Goal: Transaction & Acquisition: Purchase product/service

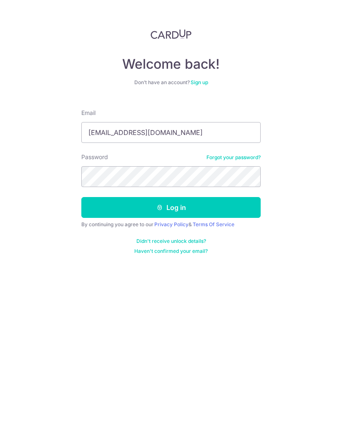
type input "[EMAIL_ADDRESS][DOMAIN_NAME]"
click at [218, 202] on button "Log in" at bounding box center [170, 207] width 179 height 21
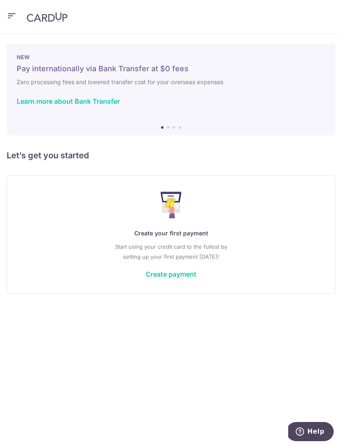
click at [164, 283] on div at bounding box center [172, 226] width 345 height 452
click at [179, 276] on link "Create payment" at bounding box center [170, 274] width 51 height 8
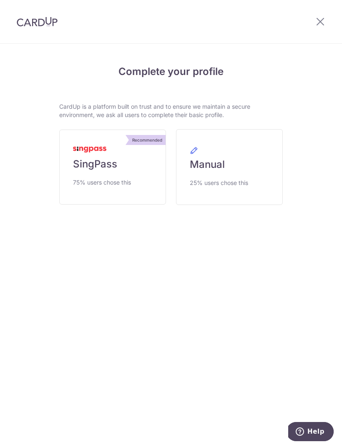
click at [103, 174] on link "Recommended SingPass 75% users chose this" at bounding box center [112, 167] width 107 height 75
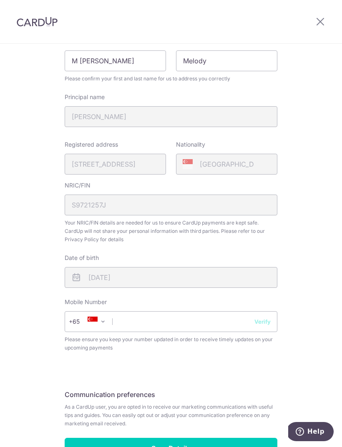
scroll to position [124, 0]
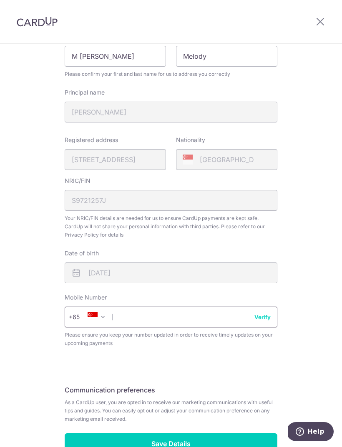
click at [222, 314] on input "text" at bounding box center [171, 317] width 213 height 21
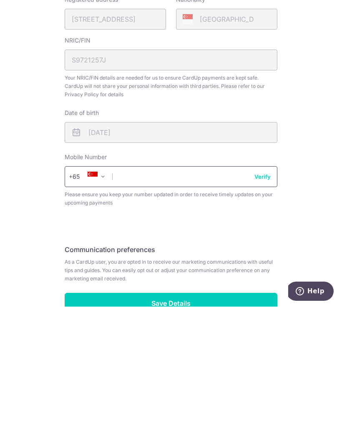
type input "93261754"
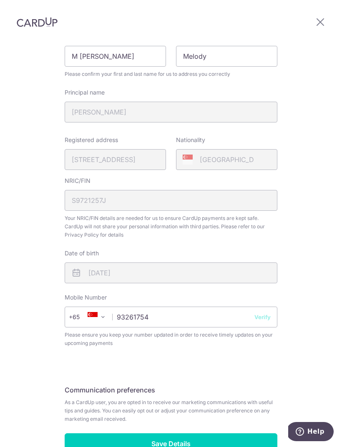
click at [269, 313] on button "Verify" at bounding box center [262, 317] width 16 height 8
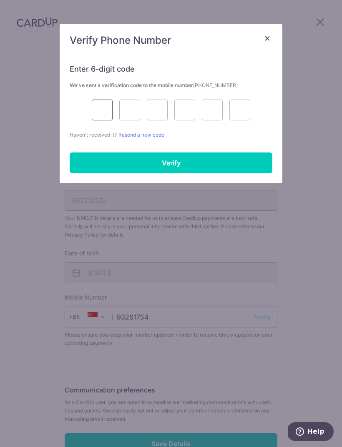
click at [97, 116] on input "text" at bounding box center [102, 110] width 21 height 21
type input "1"
type input "9"
type input "2"
type input "3"
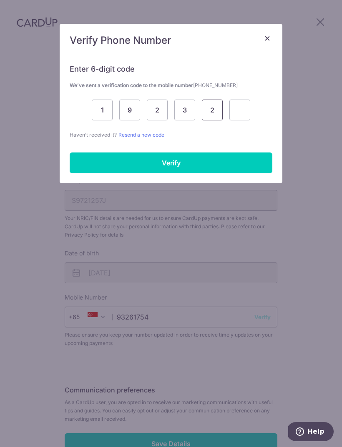
type input "2"
type input "6"
click at [195, 162] on input "Verify" at bounding box center [171, 163] width 203 height 21
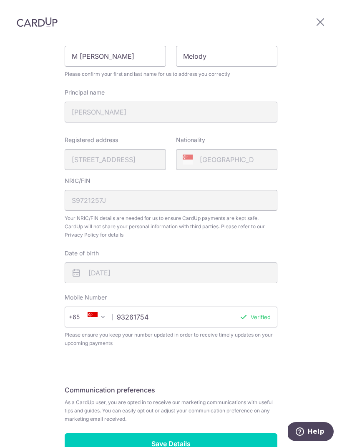
click at [176, 433] on input "Save Details" at bounding box center [171, 443] width 213 height 21
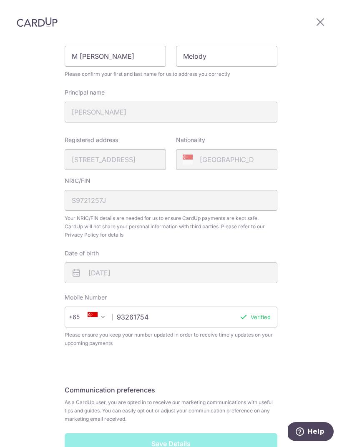
click at [165, 433] on div "Save Details" at bounding box center [171, 443] width 223 height 21
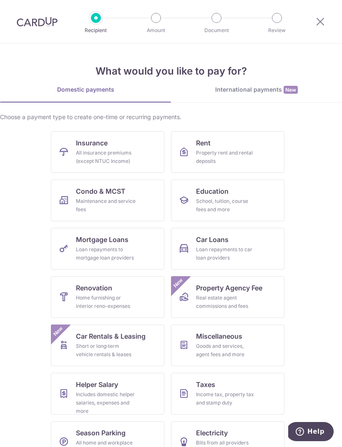
click at [121, 281] on link "Renovation Home furnishing or interior reno-expenses" at bounding box center [107, 297] width 113 height 42
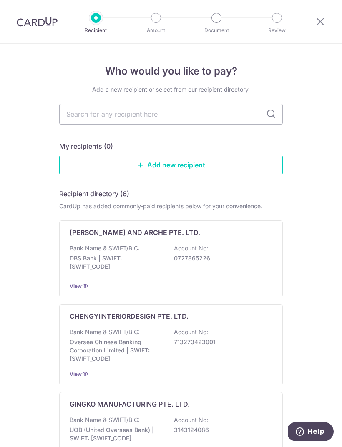
click at [212, 118] on input "text" at bounding box center [170, 114] width 223 height 21
type input "Inspire"
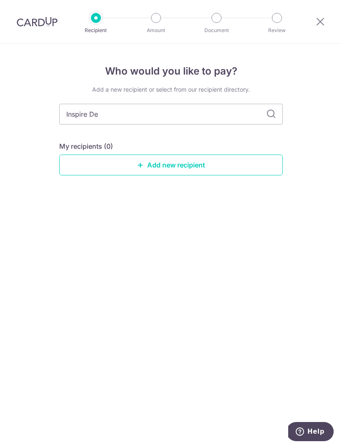
type input "Inspire Des"
type input "Inspire Designers"
click at [272, 115] on icon at bounding box center [271, 114] width 10 height 10
click at [272, 114] on icon at bounding box center [271, 114] width 10 height 10
click at [278, 118] on input "Inspire Designers" at bounding box center [170, 114] width 223 height 21
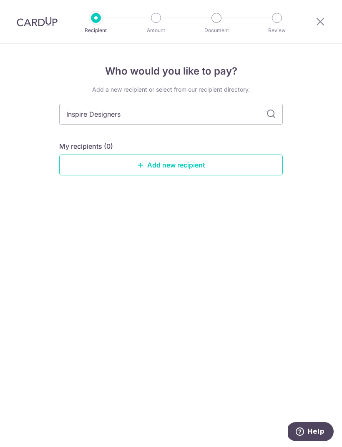
click at [314, 121] on div "Who would you like to pay? Add a new recipient or select from our recipient dir…" at bounding box center [171, 245] width 342 height 403
click at [268, 165] on link "Add new recipient" at bounding box center [170, 165] width 223 height 21
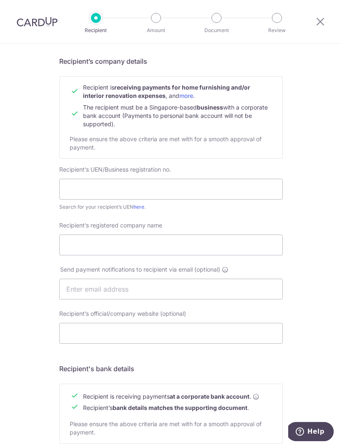
scroll to position [60, 0]
click at [256, 188] on input "text" at bounding box center [170, 189] width 223 height 21
type input "201734955W"
click at [136, 254] on input "Recipient’s registered company name" at bounding box center [170, 245] width 223 height 21
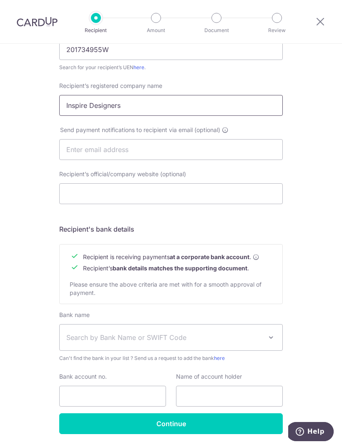
scroll to position [200, 0]
type input "Inspire Designers"
click at [318, 276] on div "Who would you like to pay? Your recipient does not need a CardUp account to rec…" at bounding box center [171, 159] width 342 height 630
click at [177, 337] on span "Search by Bank Name or SWIFT Code" at bounding box center [164, 338] width 196 height 10
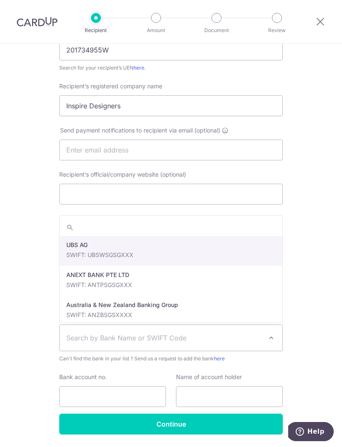
click at [319, 282] on div "Who would you like to pay? Your recipient does not need a CardUp account to rec…" at bounding box center [171, 159] width 342 height 630
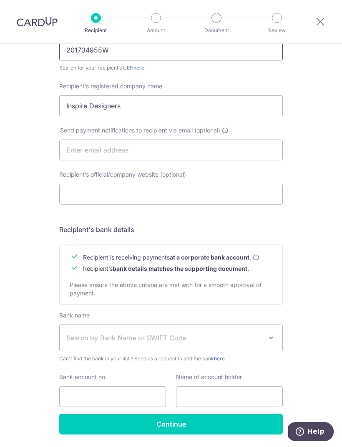
click at [137, 60] on input "201734955W" at bounding box center [170, 50] width 223 height 21
click at [133, 59] on input "201734955W" at bounding box center [170, 50] width 223 height 21
click at [139, 60] on input "201734955W" at bounding box center [170, 50] width 223 height 21
click at [136, 60] on input "201734955W" at bounding box center [170, 50] width 223 height 21
click at [30, 74] on div "Who would you like to pay? Your recipient does not need a CardUp account to rec…" at bounding box center [171, 159] width 342 height 630
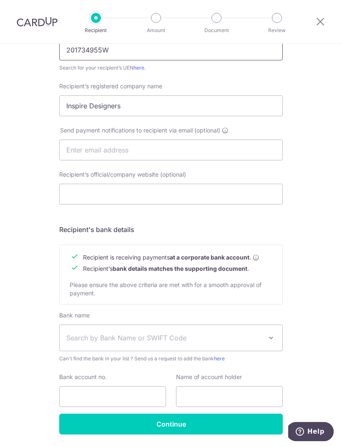
click at [135, 59] on input "201734955W" at bounding box center [170, 50] width 223 height 21
click at [136, 59] on input "201734955W" at bounding box center [170, 50] width 223 height 21
click at [138, 65] on link "here" at bounding box center [138, 68] width 11 height 6
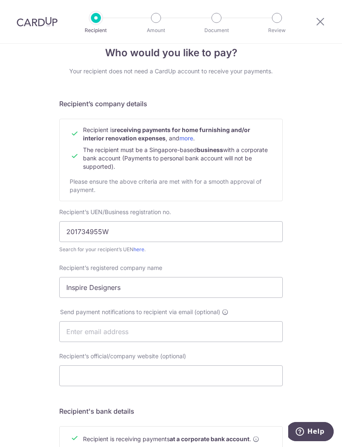
scroll to position [14, 0]
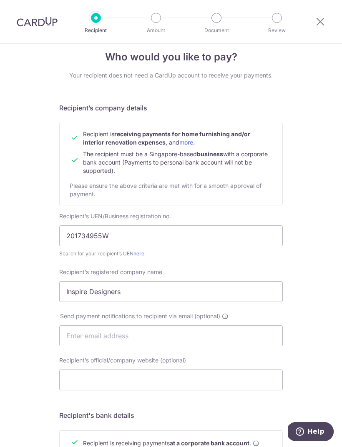
click at [144, 254] on link "here" at bounding box center [138, 254] width 11 height 6
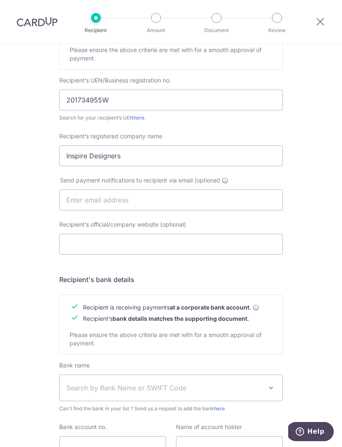
scroll to position [149, 0]
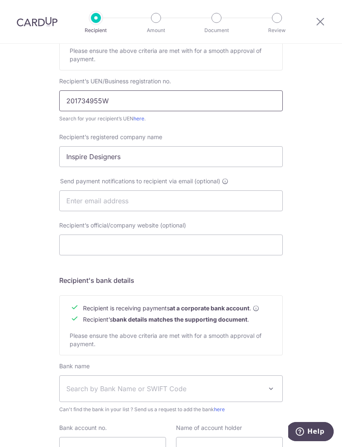
click at [78, 105] on input "201734955W" at bounding box center [170, 100] width 223 height 21
click at [82, 103] on input "201734955W" at bounding box center [170, 100] width 223 height 21
click at [81, 101] on input "201734955W" at bounding box center [170, 100] width 223 height 21
click at [50, 132] on div "Who would you like to pay? Your recipient does not need a CardUp account to rec…" at bounding box center [171, 210] width 342 height 630
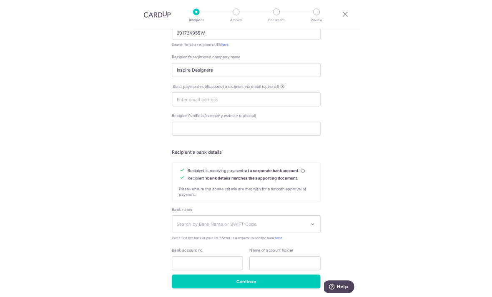
scroll to position [200, 0]
